Goal: Task Accomplishment & Management: Complete application form

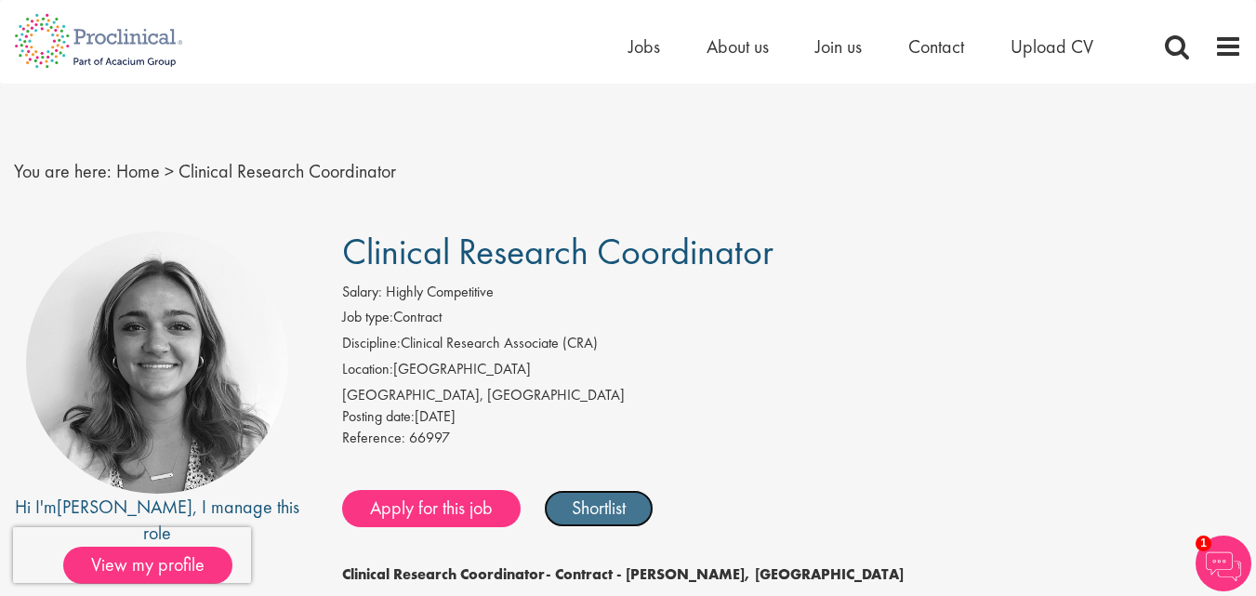
click at [621, 505] on link "Shortlist" at bounding box center [599, 508] width 110 height 37
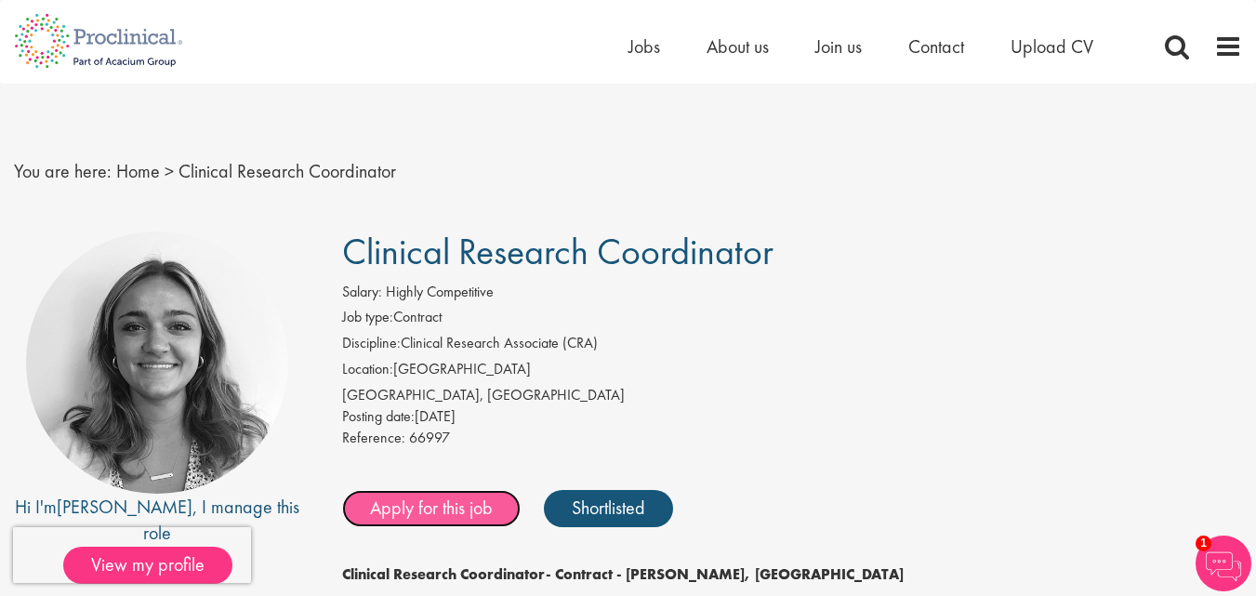
click at [491, 514] on link "Apply for this job" at bounding box center [431, 508] width 178 height 37
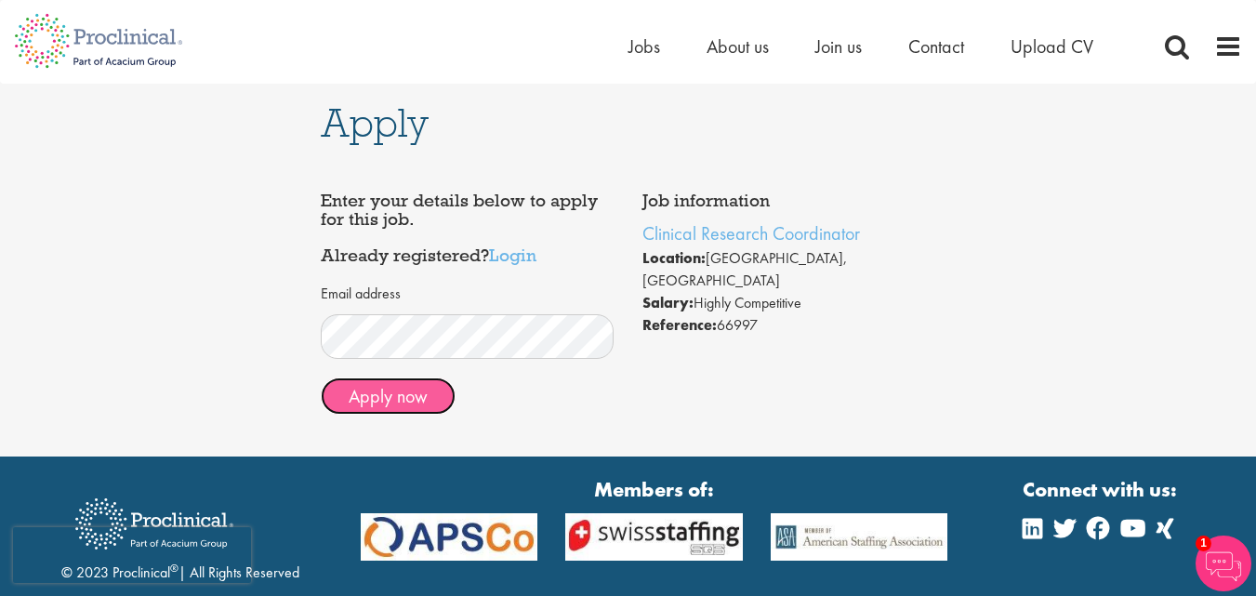
click at [389, 391] on button "Apply now" at bounding box center [388, 395] width 135 height 37
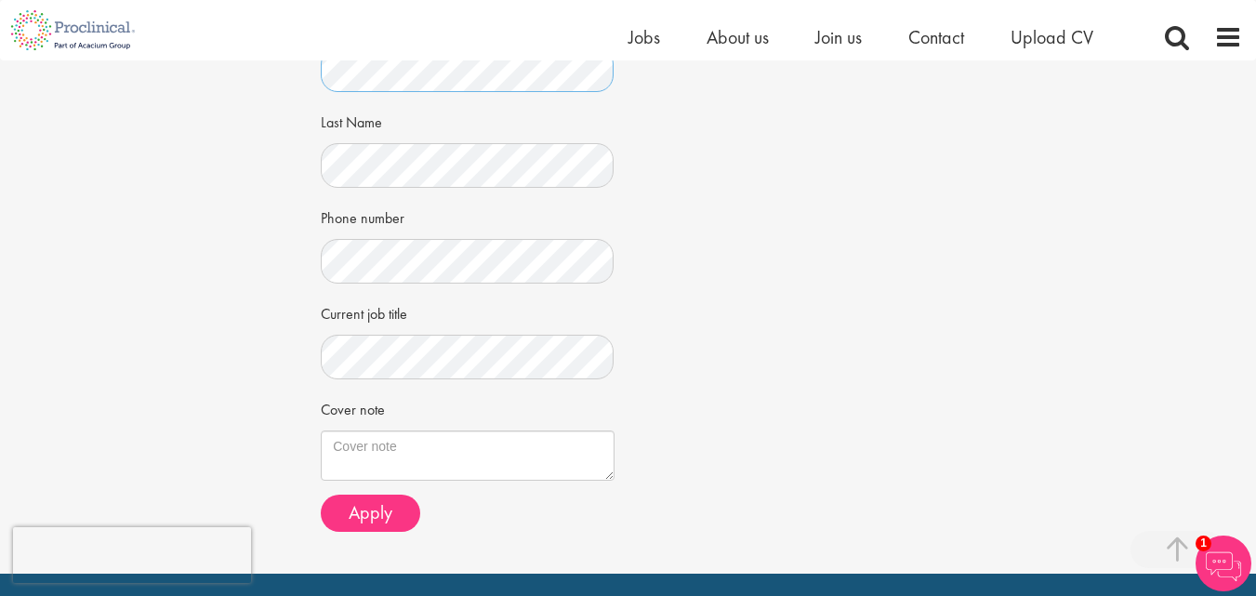
scroll to position [465, 0]
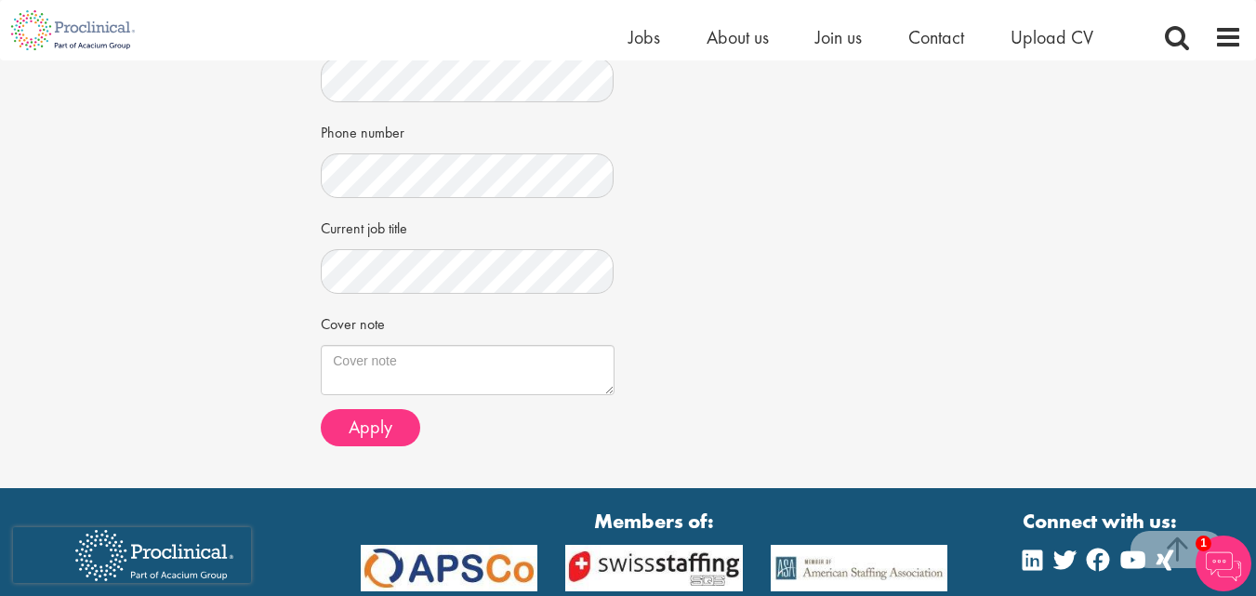
click at [713, 226] on div "Job information Clinical Research Coordinator Location: Dearborn, USA Salary: H…" at bounding box center [628, 77] width 642 height 766
click at [451, 395] on textarea "Cover note" at bounding box center [467, 370] width 293 height 50
paste textarea "Dear Hiring Manager, I am writing to express my interest in the Clinical Resear…"
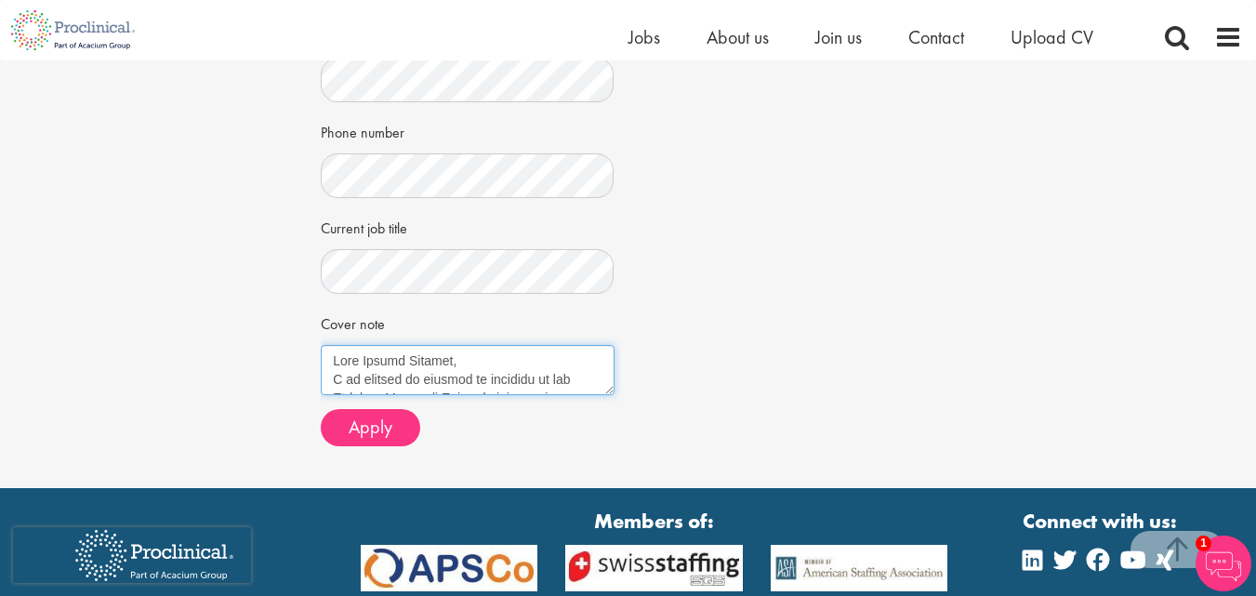
scroll to position [607, 0]
type textarea "Dear Hiring Manager, I am writing to express my interest in the Clinical Resear…"
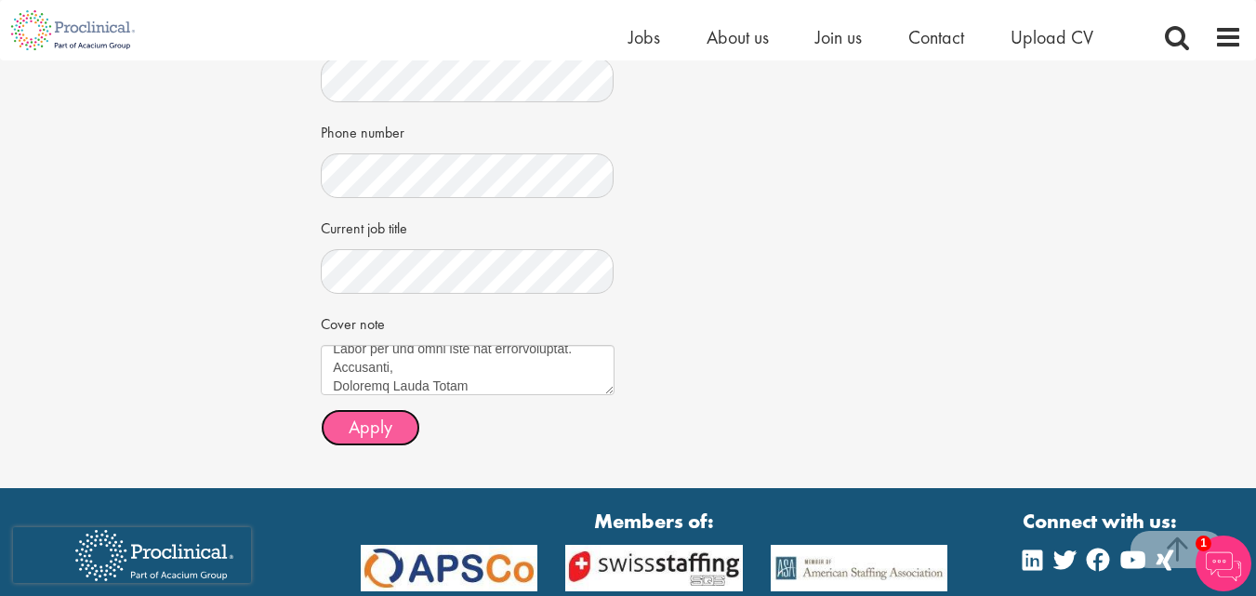
click at [392, 440] on button "Apply" at bounding box center [370, 427] width 99 height 37
